Goal: Information Seeking & Learning: Learn about a topic

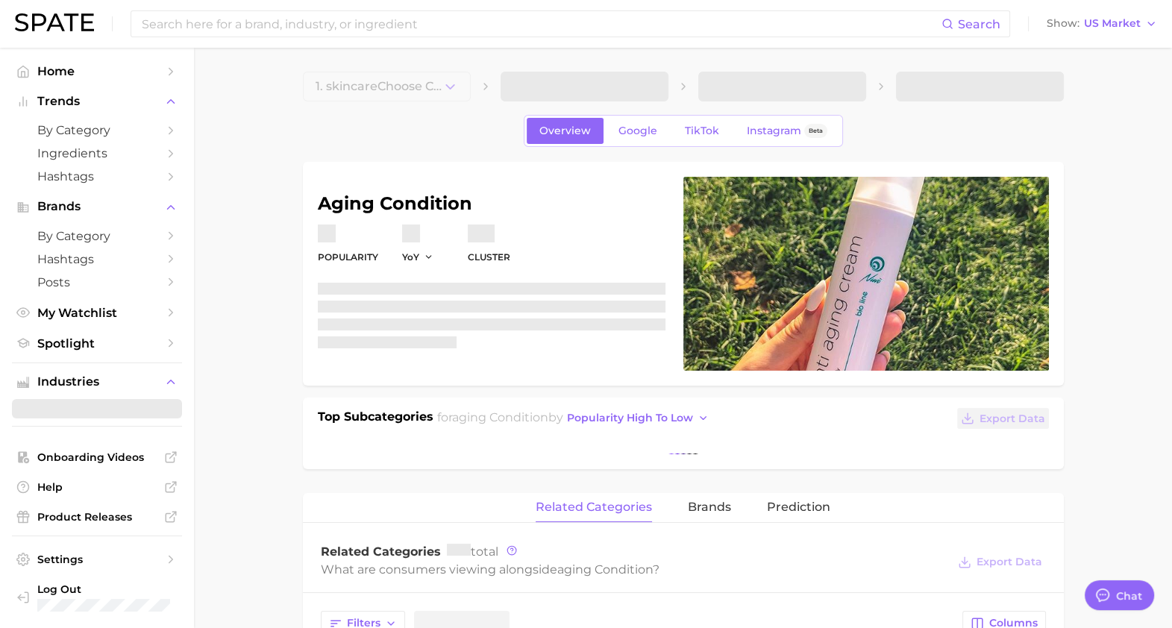
type textarea "x"
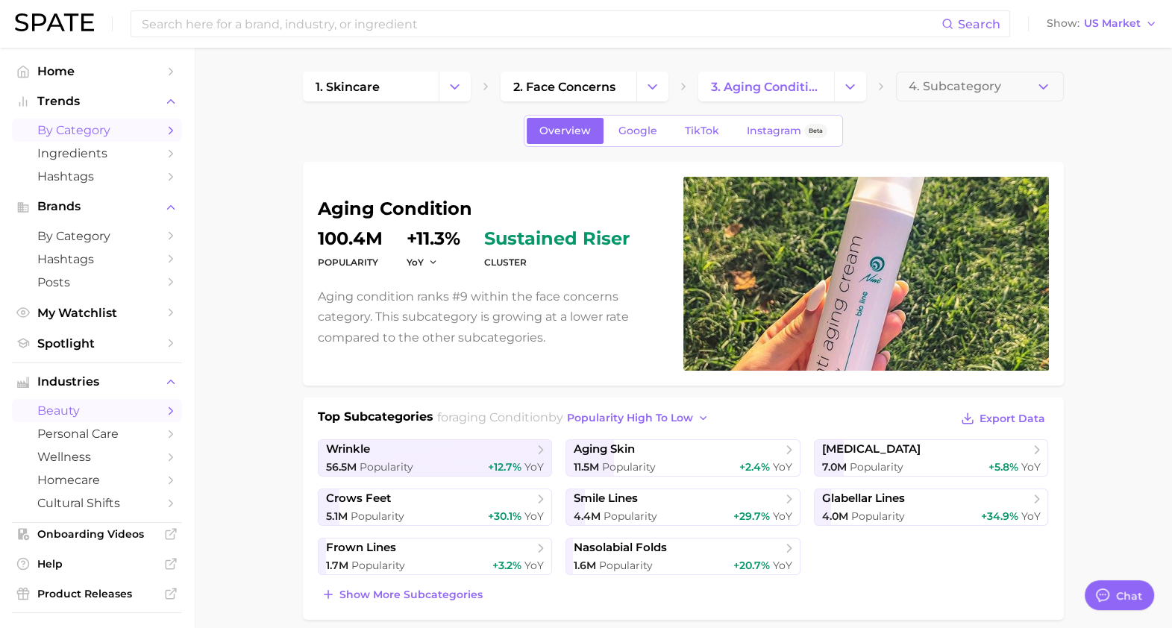
click at [114, 136] on span "by Category" at bounding box center [96, 130] width 119 height 14
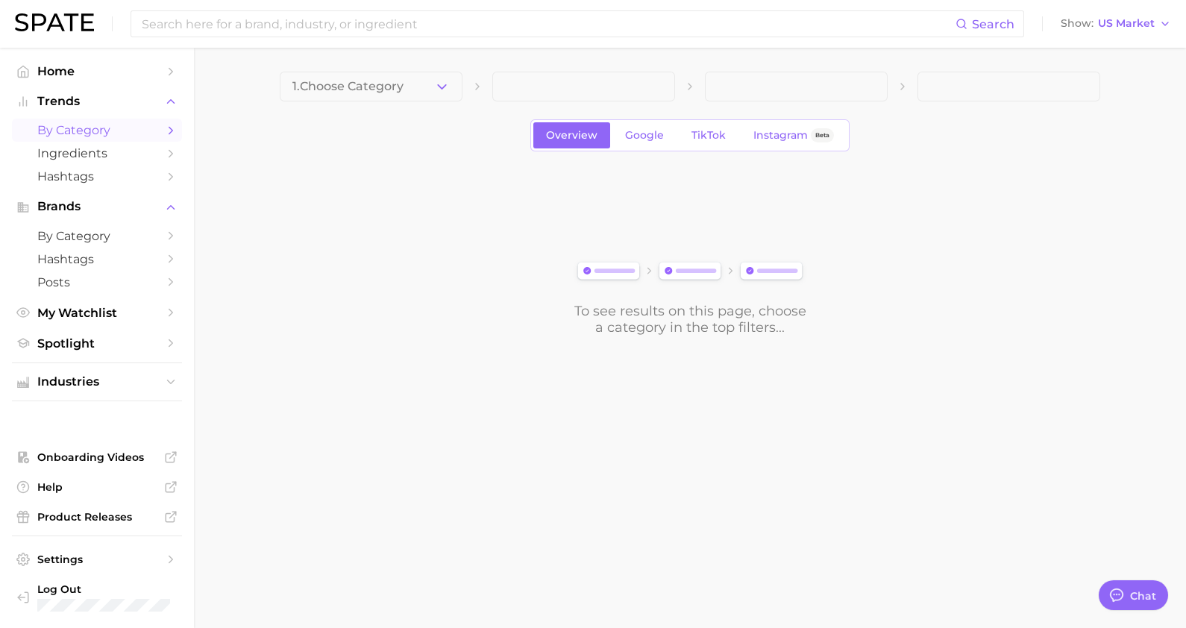
click at [442, 87] on polyline "button" at bounding box center [442, 86] width 8 height 4
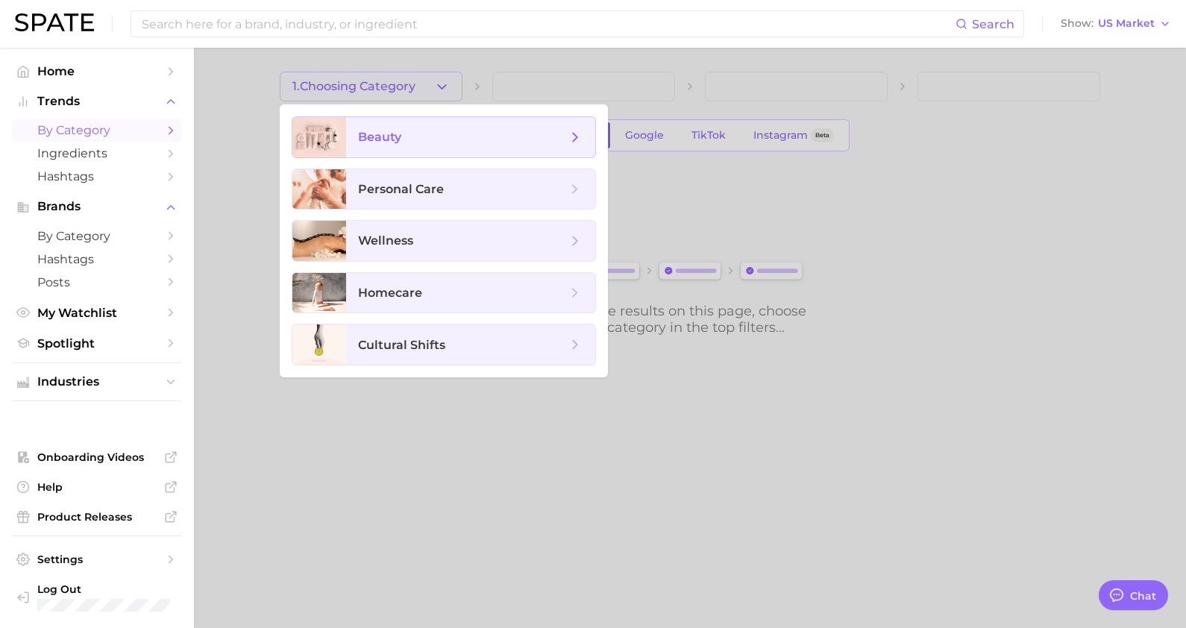
click at [458, 151] on span "beauty" at bounding box center [470, 137] width 249 height 40
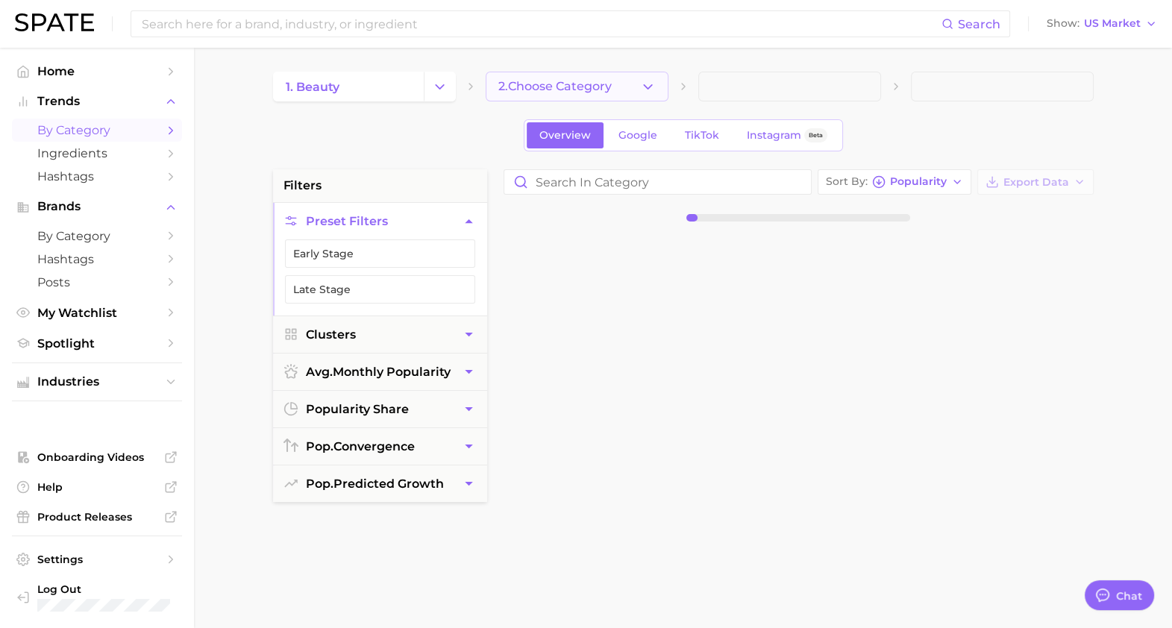
click at [519, 90] on span "2. Choose Category" at bounding box center [554, 86] width 113 height 13
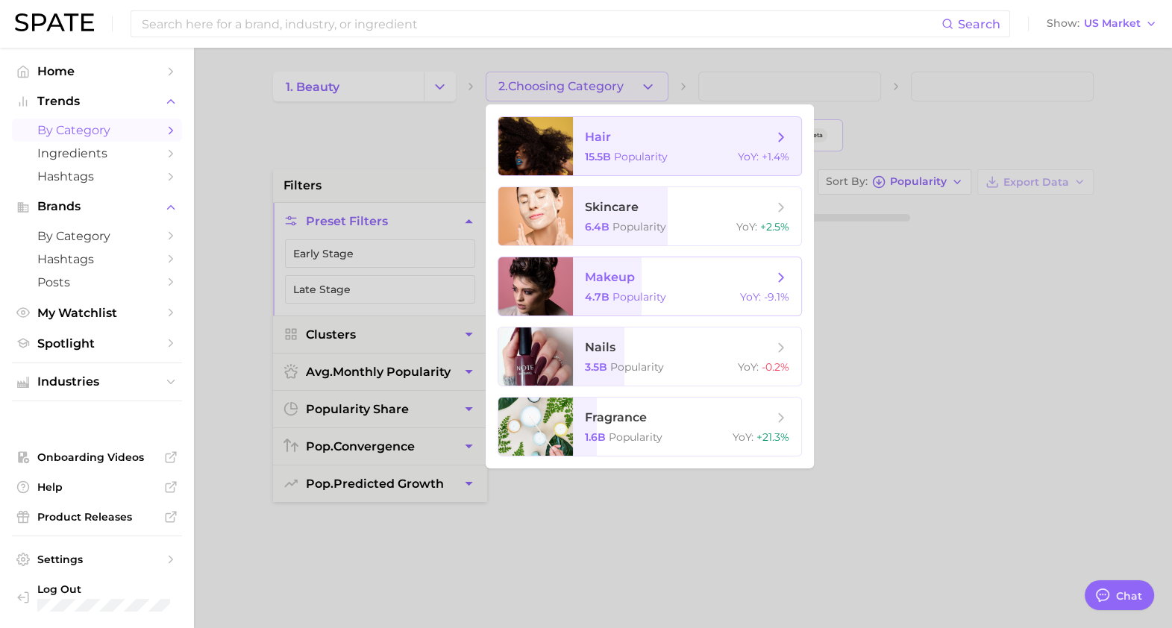
click at [617, 272] on span "makeup" at bounding box center [610, 277] width 50 height 14
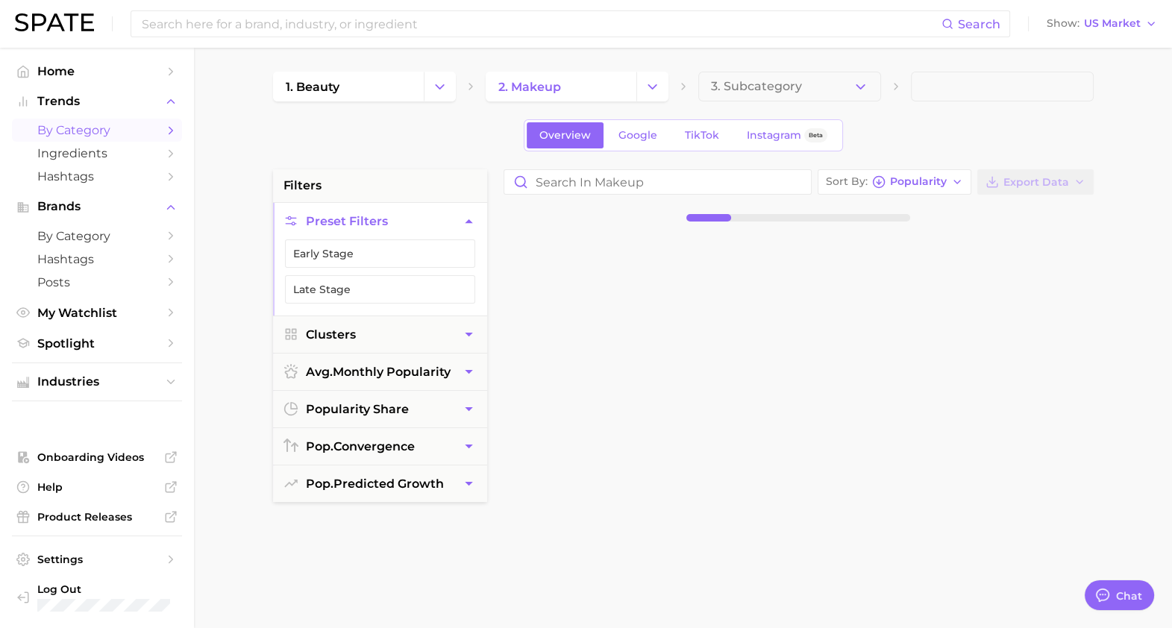
click at [785, 82] on span "3. Subcategory" at bounding box center [756, 86] width 91 height 13
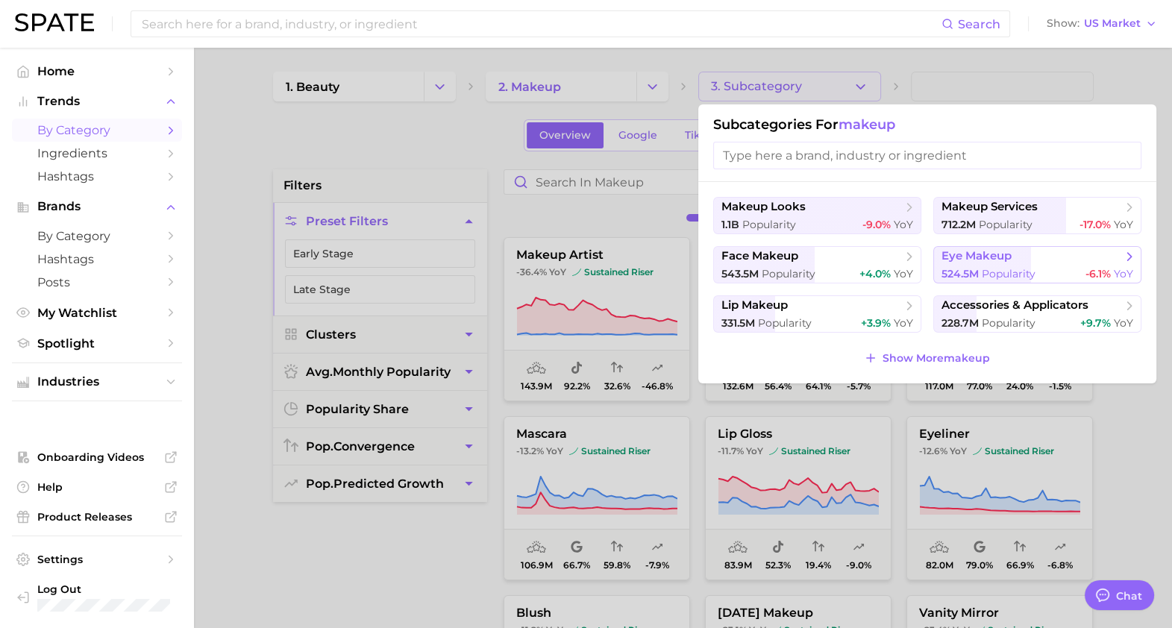
click at [1027, 262] on span "eye makeup" at bounding box center [1031, 256] width 181 height 15
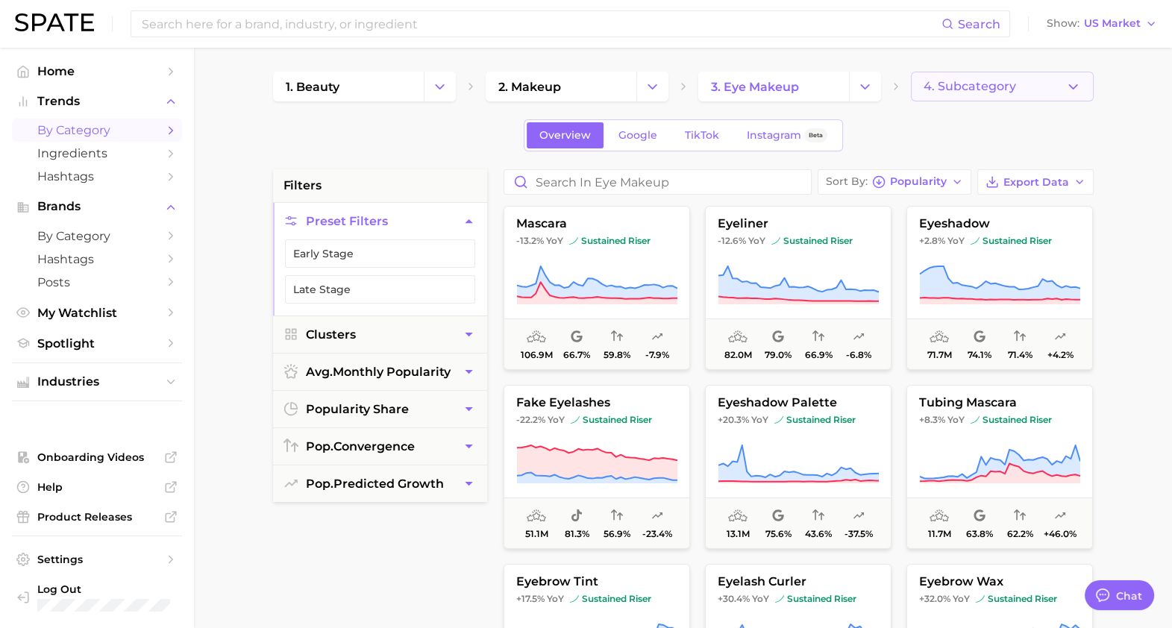
click at [968, 87] on span "4. Subcategory" at bounding box center [969, 86] width 92 height 13
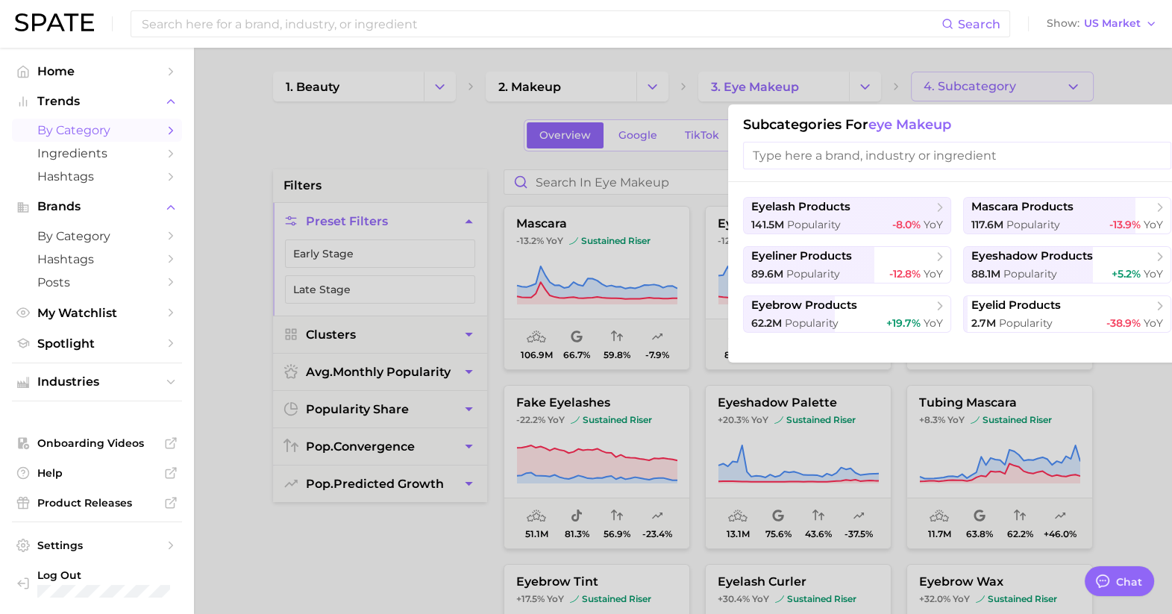
click at [985, 78] on div at bounding box center [586, 307] width 1172 height 614
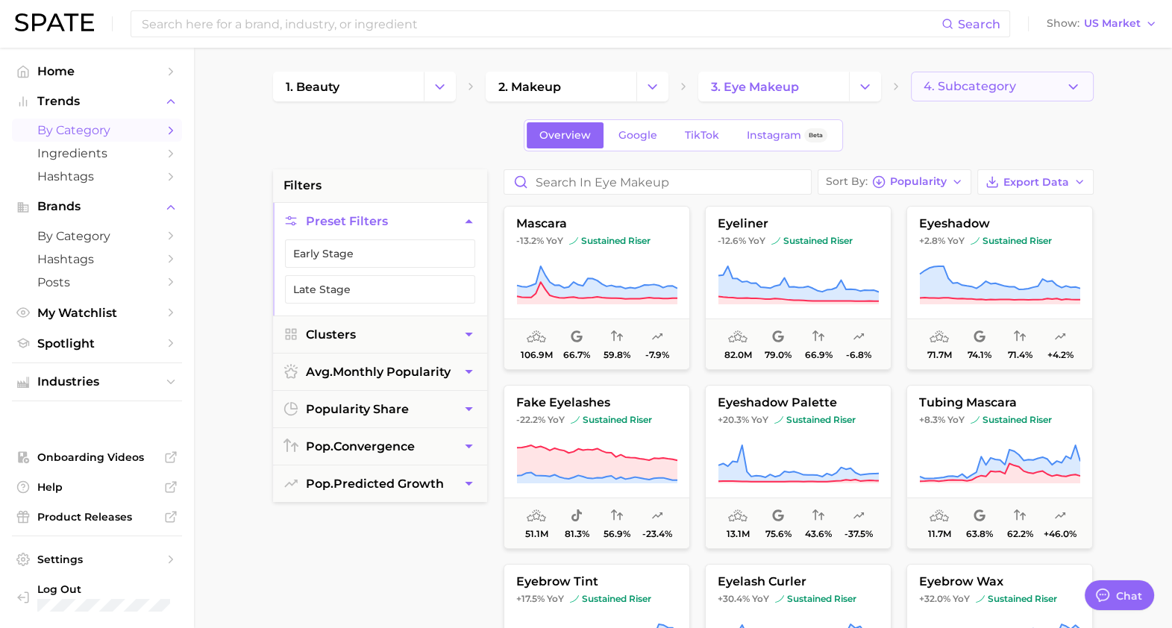
click at [1007, 85] on span "4. Subcategory" at bounding box center [969, 86] width 92 height 13
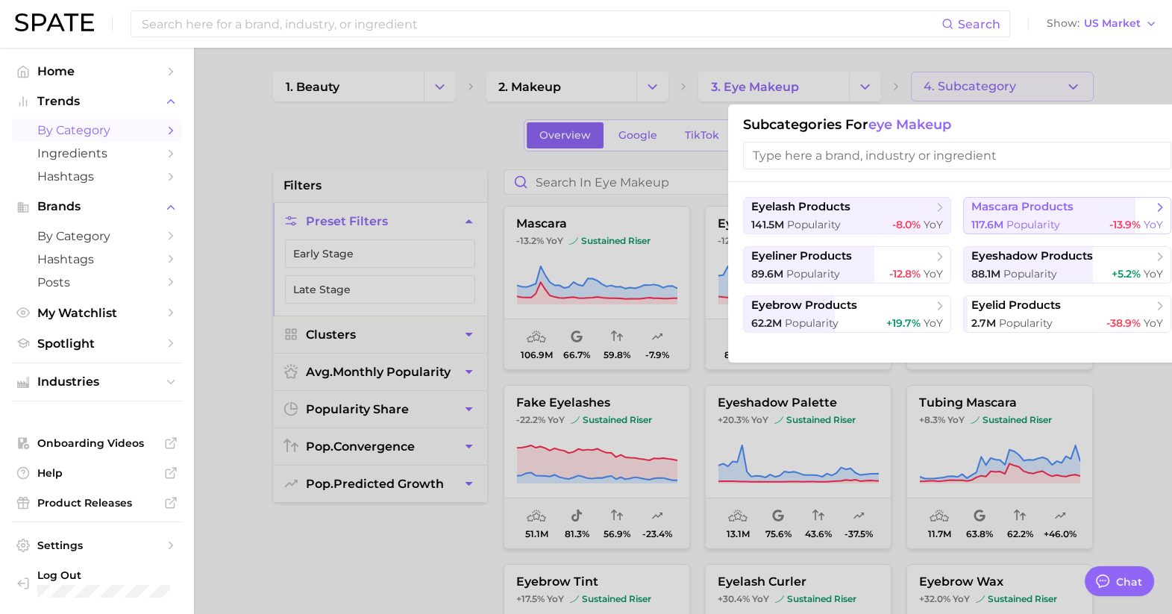
click at [1028, 211] on span "mascara products" at bounding box center [1022, 207] width 102 height 14
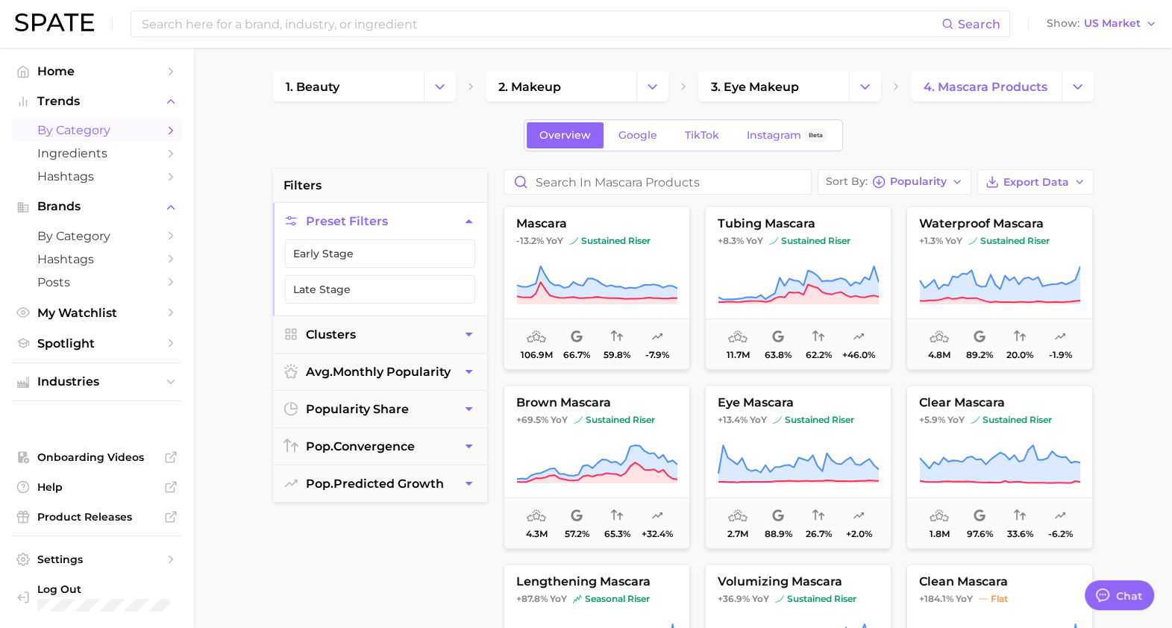
click at [1148, 257] on main "1. beauty 2. makeup 3. eye makeup 4. mascara products Overview Google TikTok In…" at bounding box center [683, 614] width 978 height 1132
click at [1070, 177] on button "Export Data" at bounding box center [1035, 181] width 116 height 25
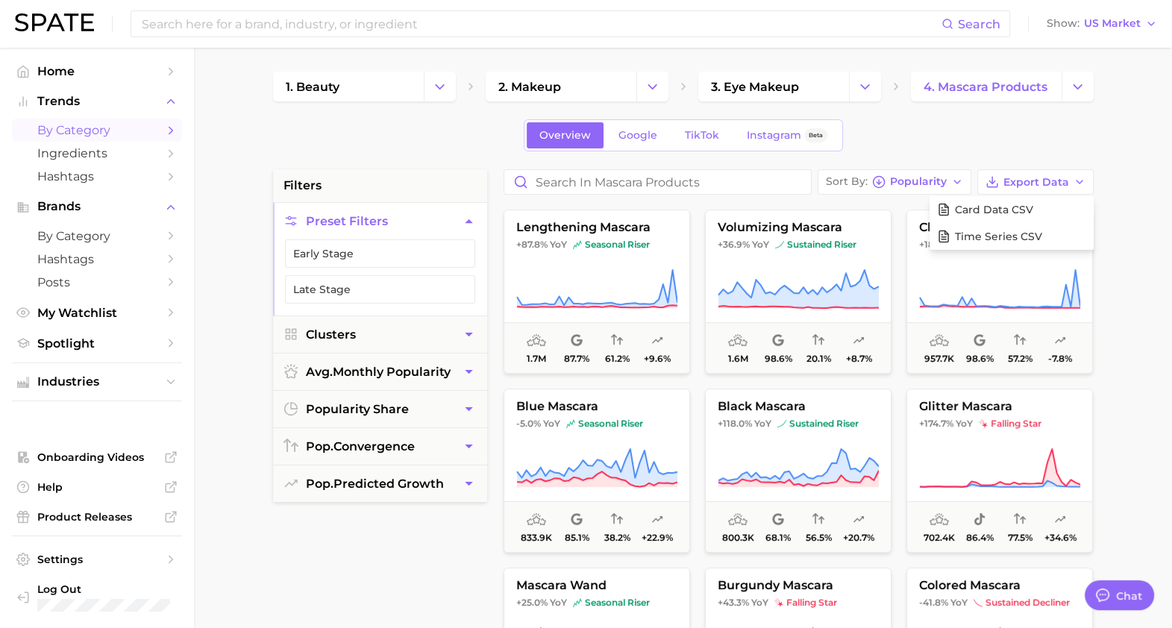
scroll to position [314, 0]
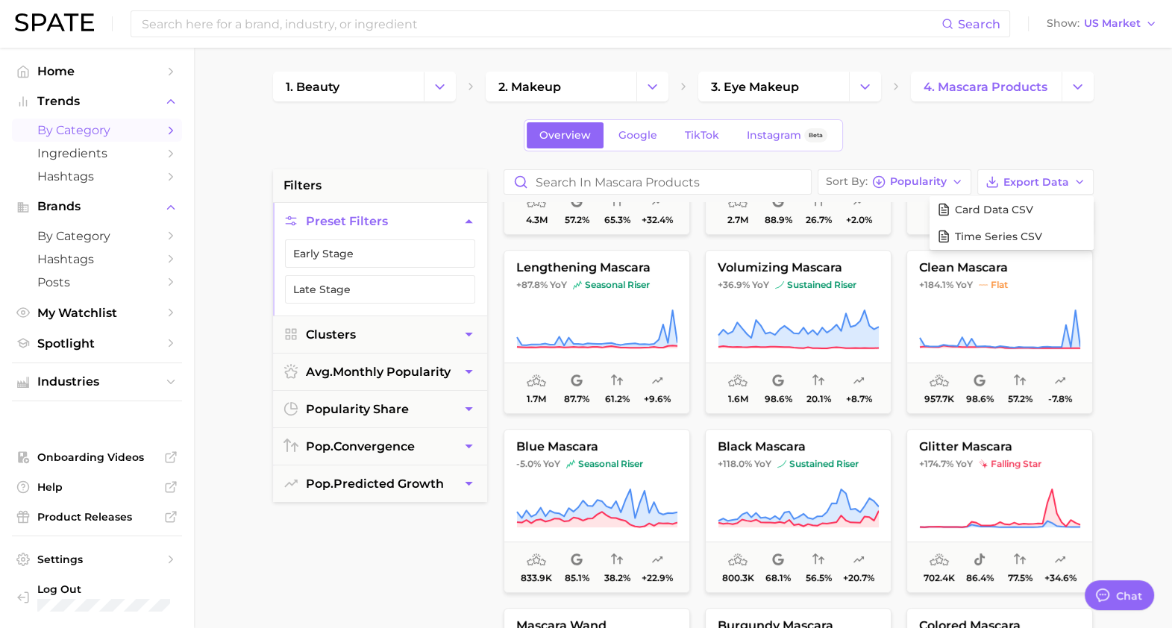
click at [1135, 362] on main "1. beauty 2. makeup 3. eye makeup 4. mascara products Overview Google TikTok In…" at bounding box center [683, 614] width 978 height 1132
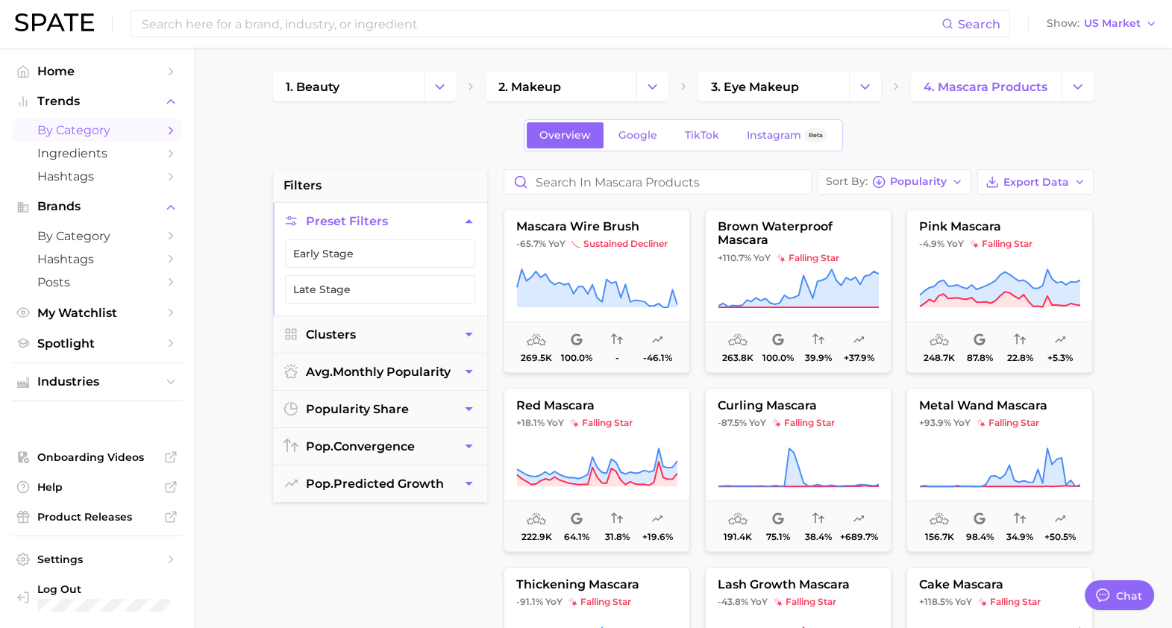
scroll to position [1443, 0]
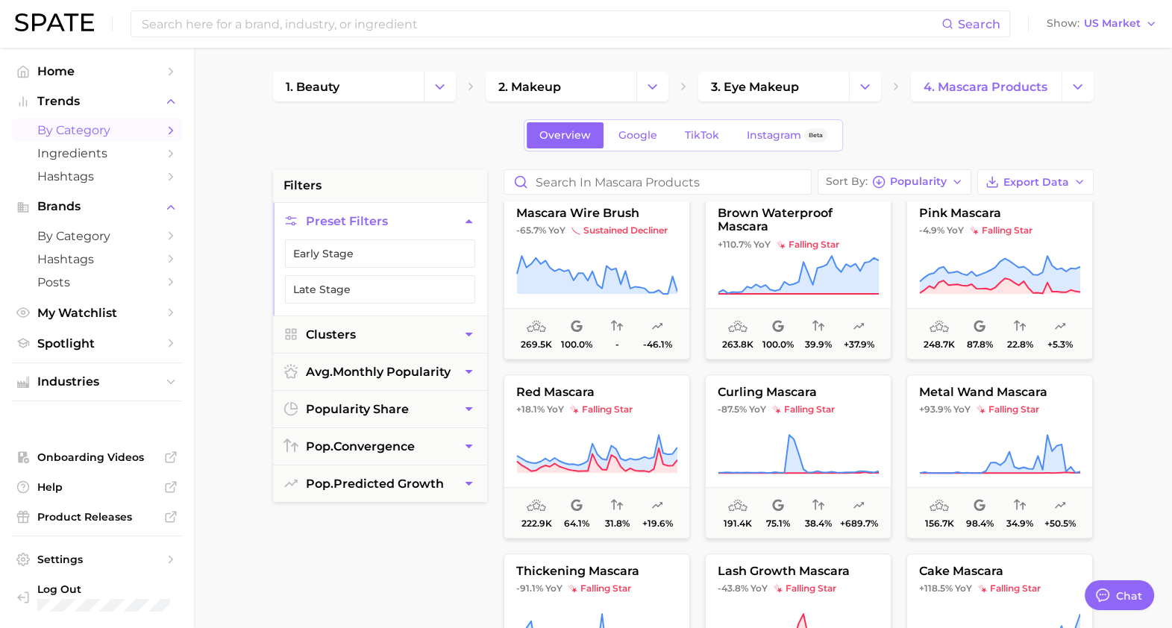
click at [1150, 485] on main "1. beauty 2. makeup 3. eye makeup 4. mascara products Overview Google TikTok In…" at bounding box center [683, 614] width 978 height 1132
click at [1055, 125] on div "Overview Google TikTok Instagram Beta" at bounding box center [683, 135] width 821 height 32
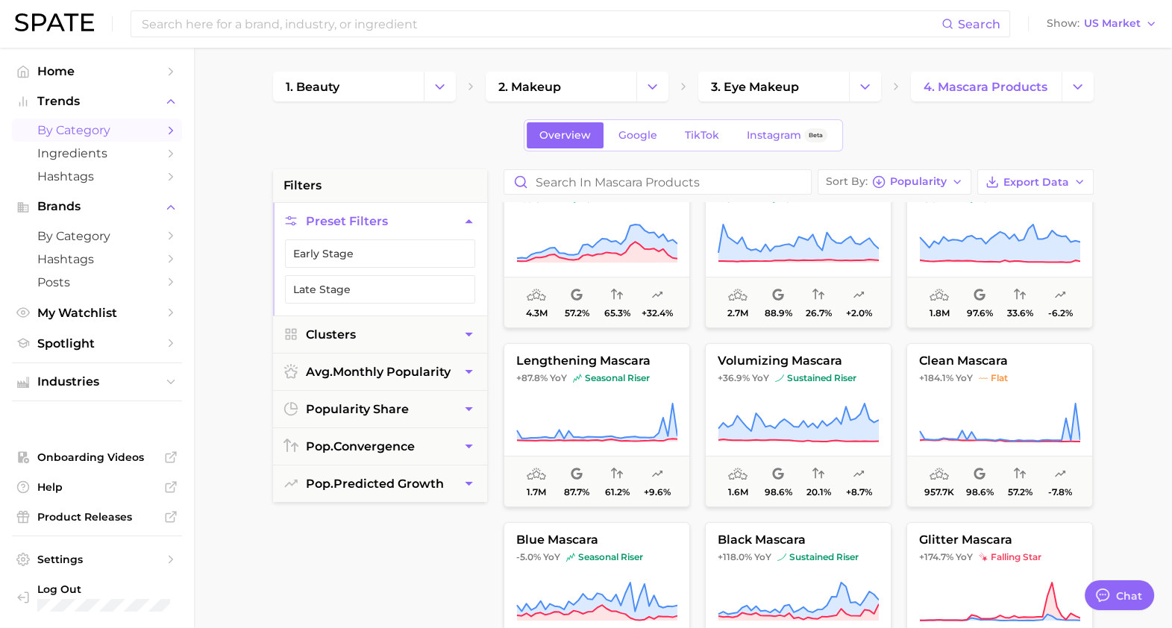
scroll to position [0, 0]
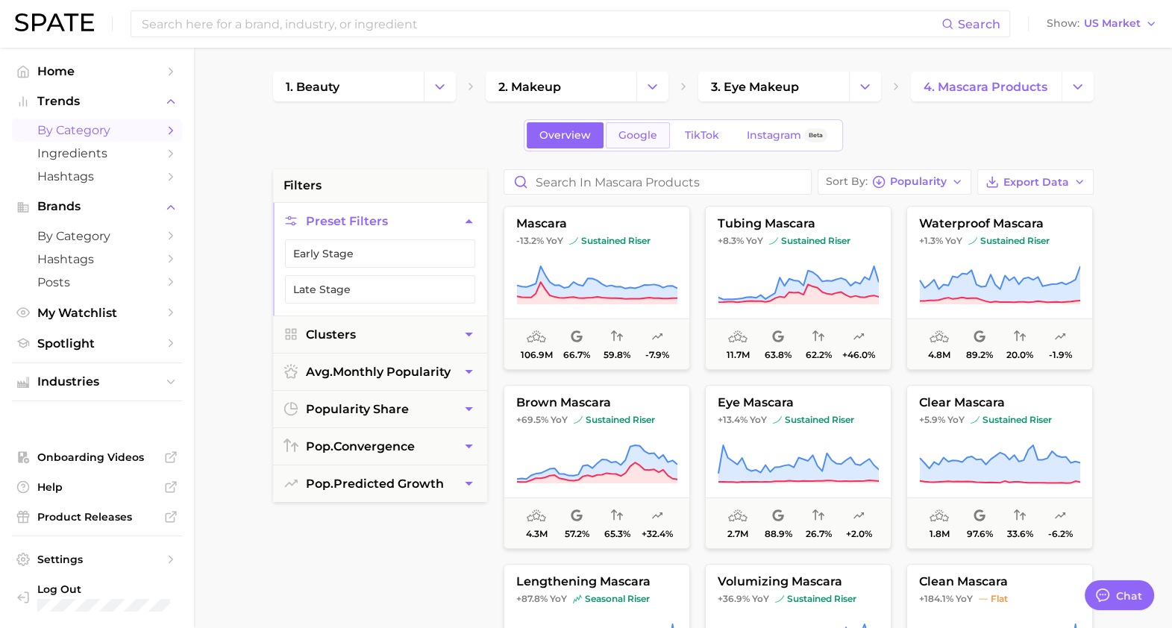
click at [629, 130] on span "Google" at bounding box center [637, 135] width 39 height 13
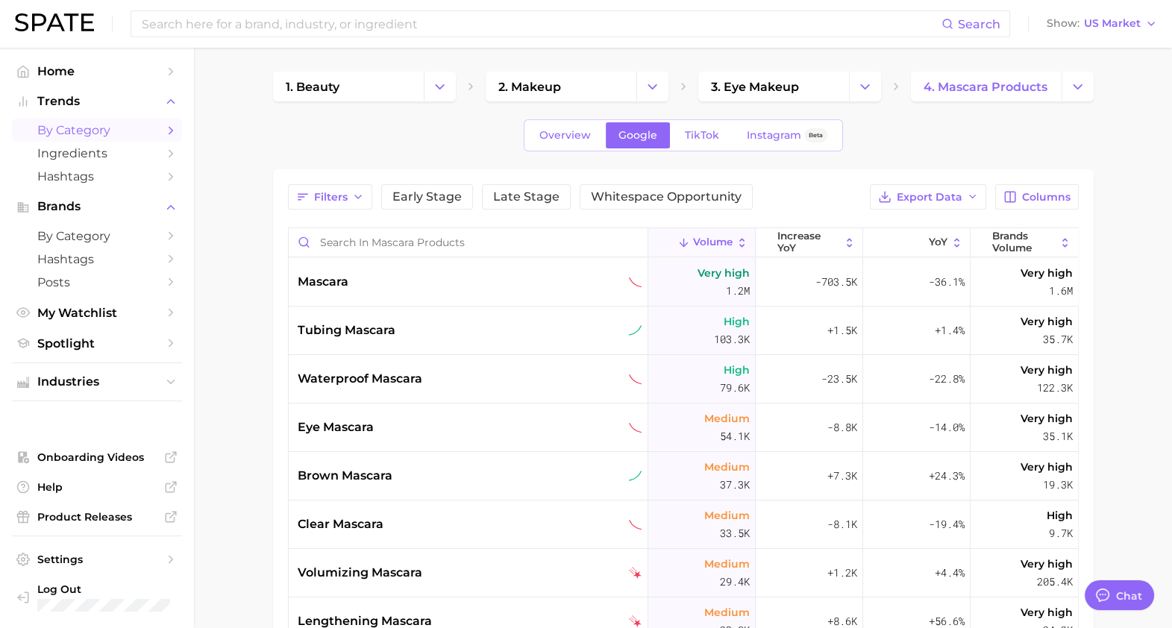
click at [1145, 470] on main "1. beauty 2. makeup 3. eye makeup 4. mascara products Overview Google TikTok In…" at bounding box center [683, 496] width 978 height 897
click at [539, 142] on link "Overview" at bounding box center [565, 135] width 77 height 26
